Goal: Find specific page/section: Find specific page/section

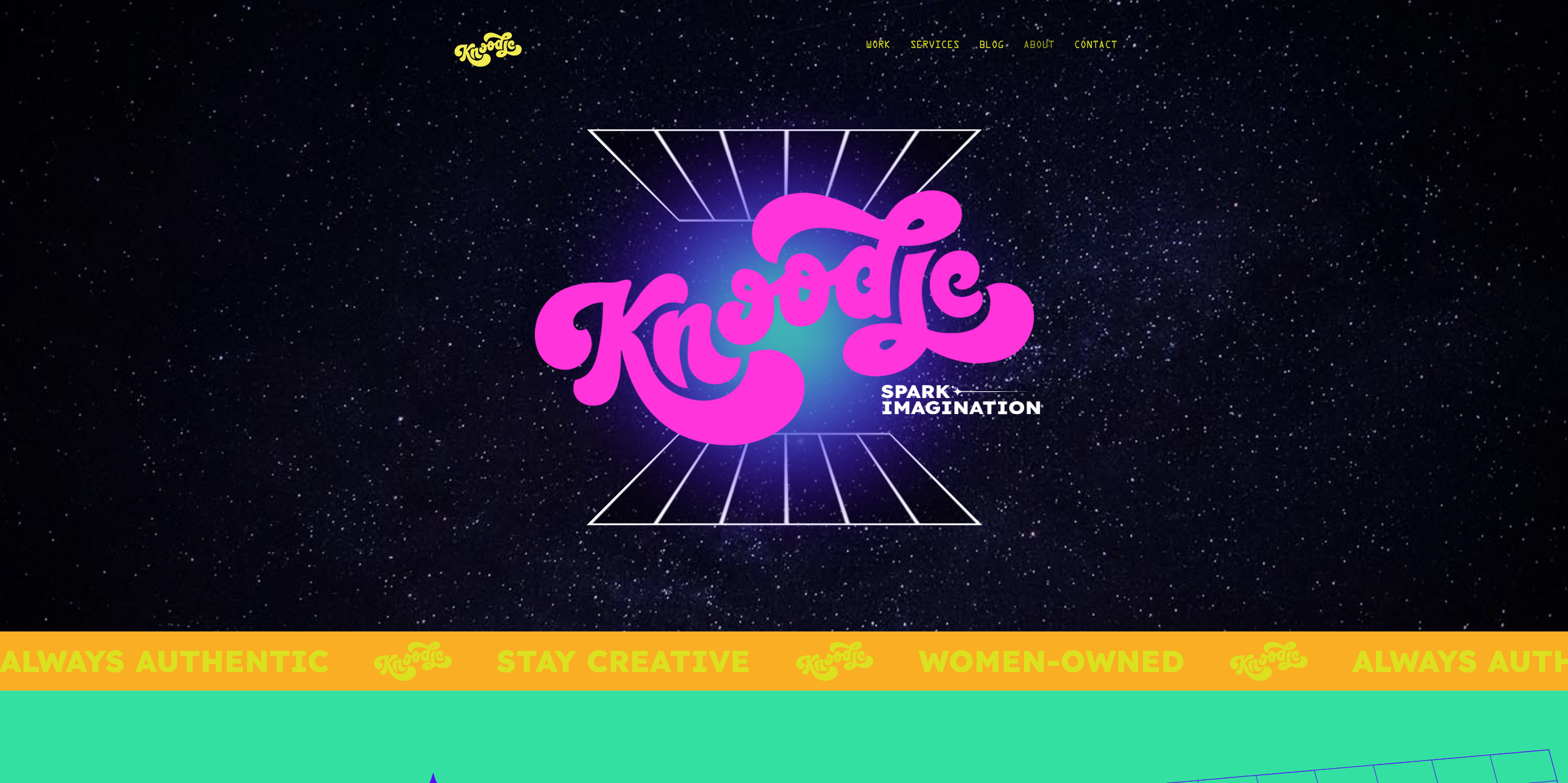
click at [1035, 44] on link "About" at bounding box center [1039, 48] width 31 height 57
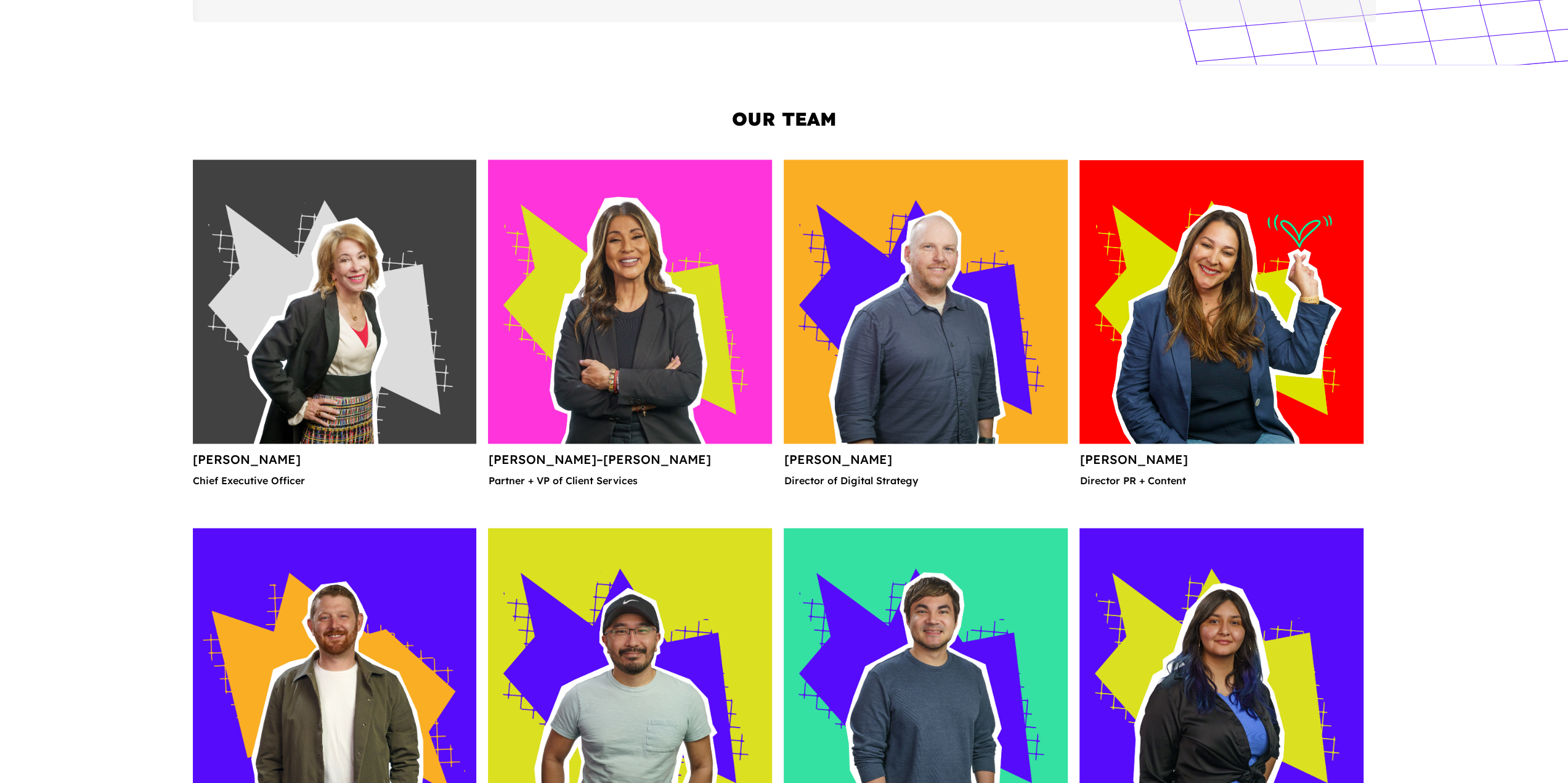
click at [1185, 411] on img at bounding box center [1221, 301] width 284 height 284
click at [1237, 375] on img at bounding box center [1221, 301] width 284 height 284
click at [1220, 296] on img at bounding box center [1221, 301] width 284 height 284
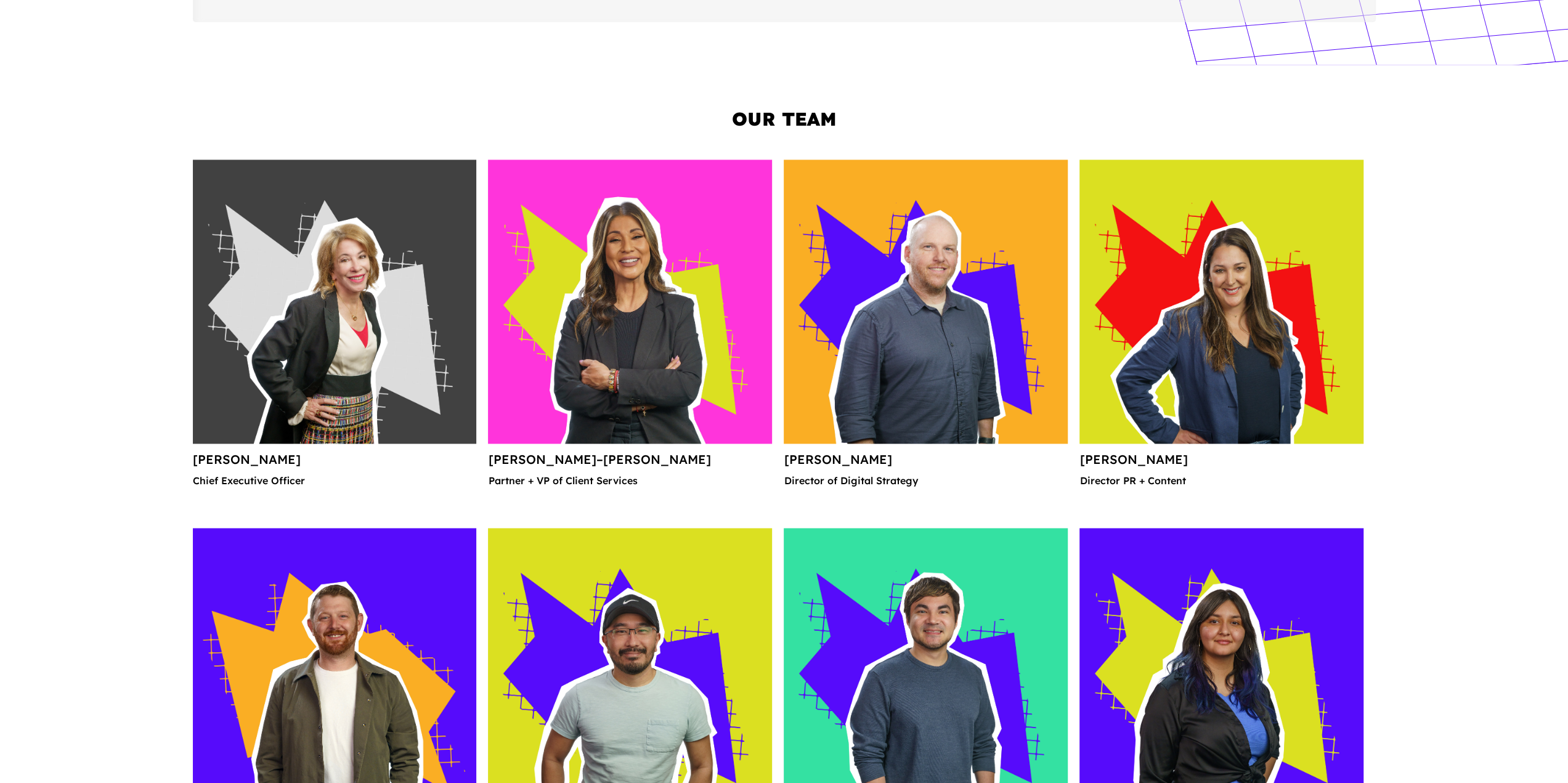
click at [1148, 485] on p "Director PR + Content" at bounding box center [1221, 486] width 284 height 20
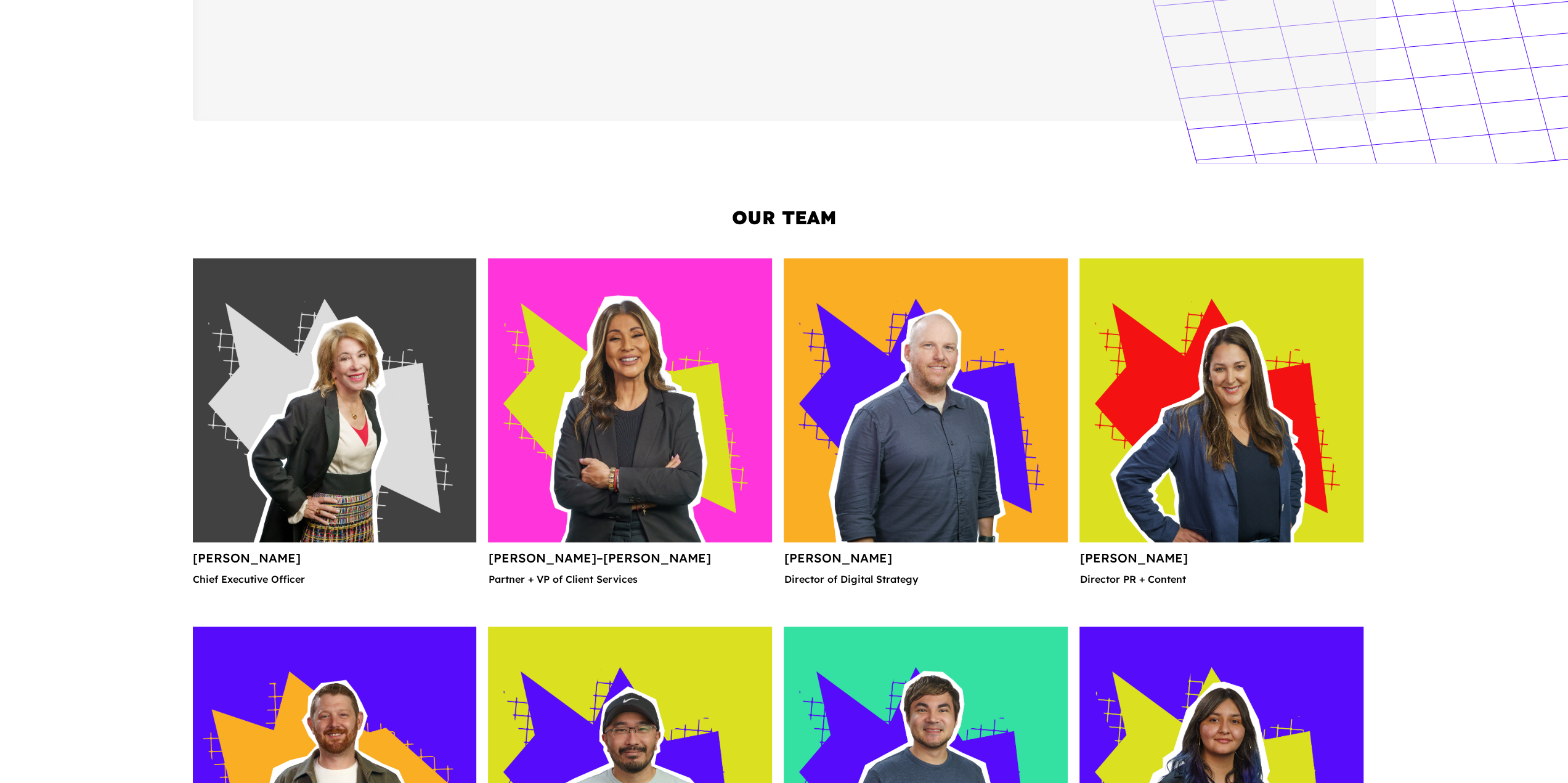
scroll to position [1355, 0]
